Goal: Task Accomplishment & Management: Use online tool/utility

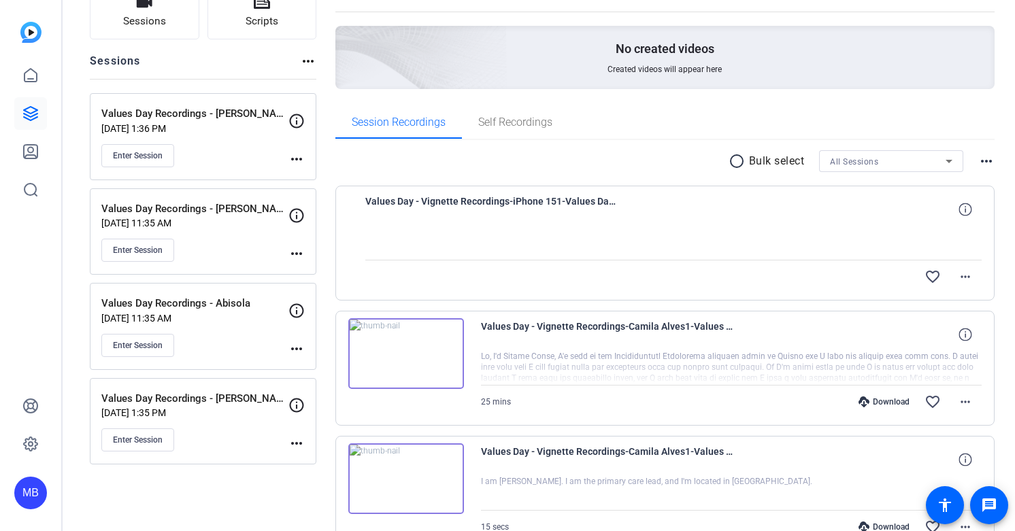
scroll to position [114, 0]
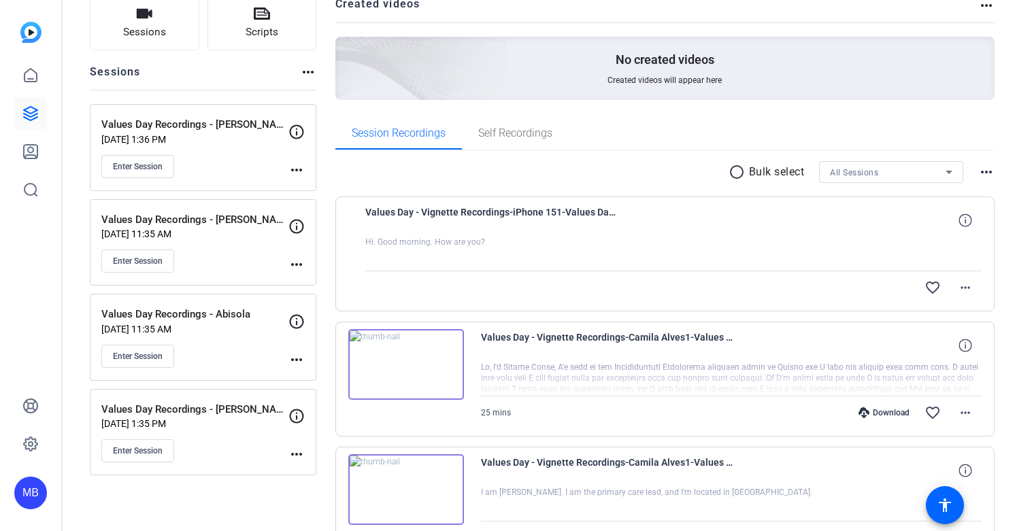
scroll to position [106, 0]
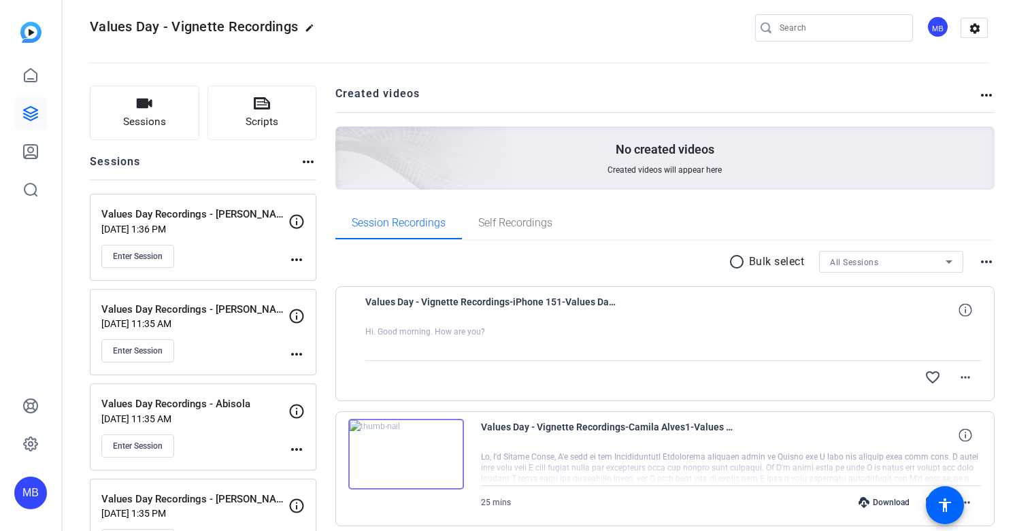
scroll to position [14, 0]
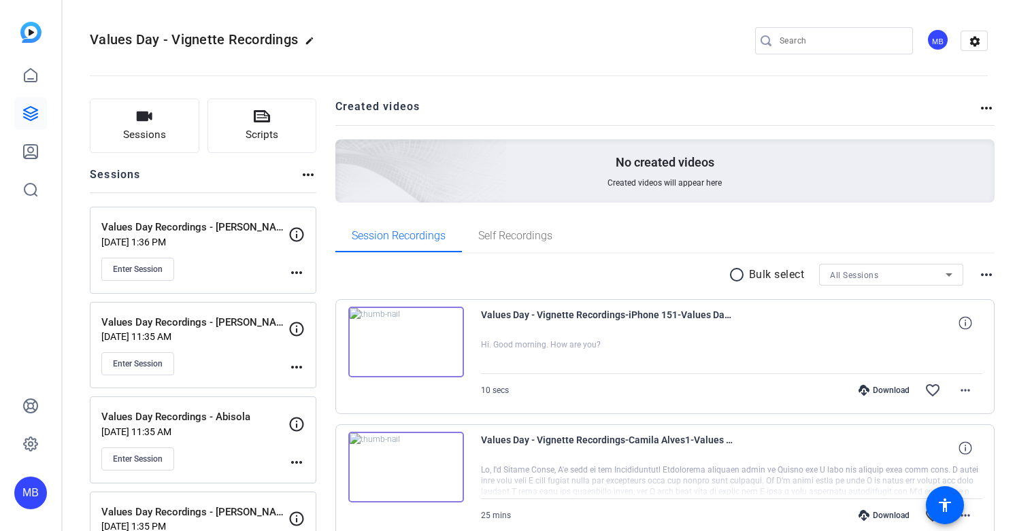
click at [452, 371] on img at bounding box center [406, 342] width 116 height 71
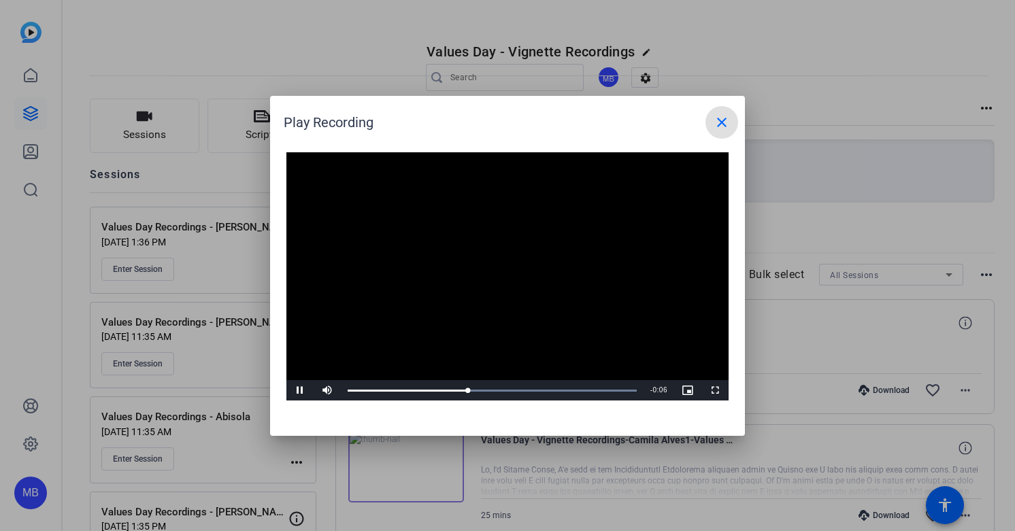
click at [643, 307] on video "Video Player" at bounding box center [507, 276] width 442 height 249
click at [858, 237] on div at bounding box center [507, 265] width 1015 height 531
